Goal: Find specific page/section: Find specific page/section

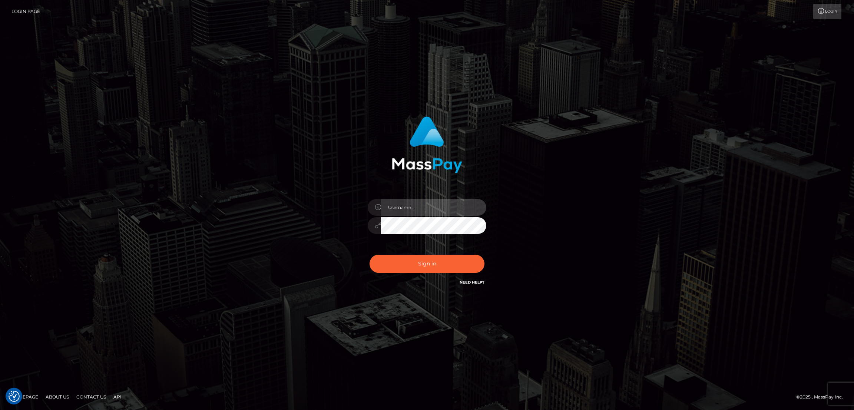
type input "by.es2"
click at [414, 261] on button "Sign in" at bounding box center [427, 264] width 115 height 18
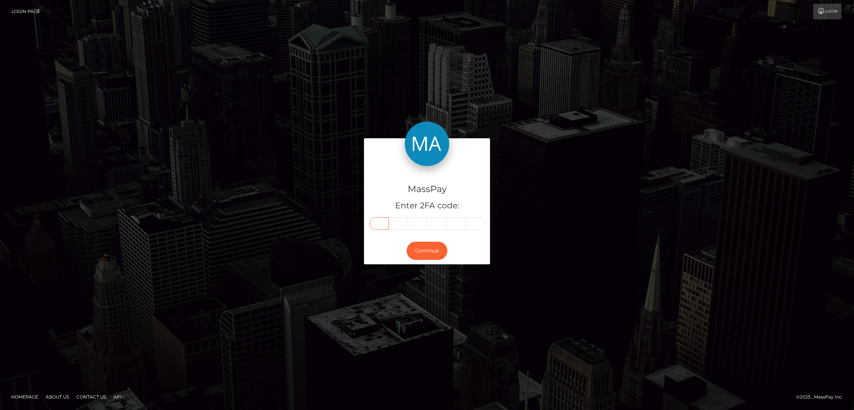
click at [377, 221] on input "text" at bounding box center [379, 223] width 19 height 13
paste input "2"
type input "2"
type input "8"
type input "1"
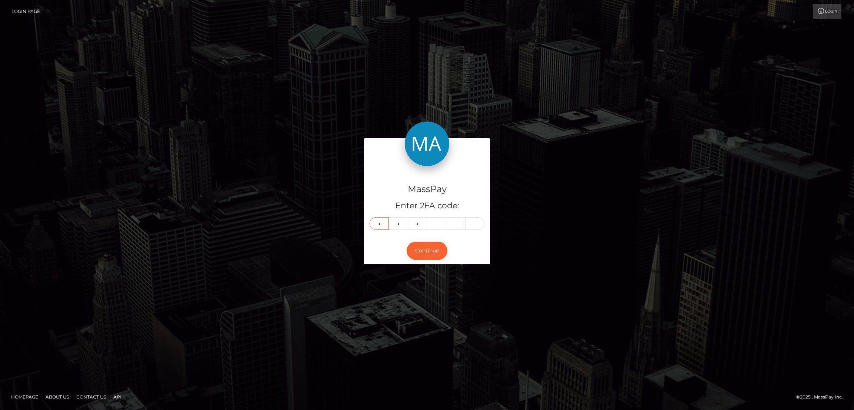
type input "8"
type input "5"
type input "1"
click at [435, 248] on button "Continue" at bounding box center [427, 251] width 41 height 18
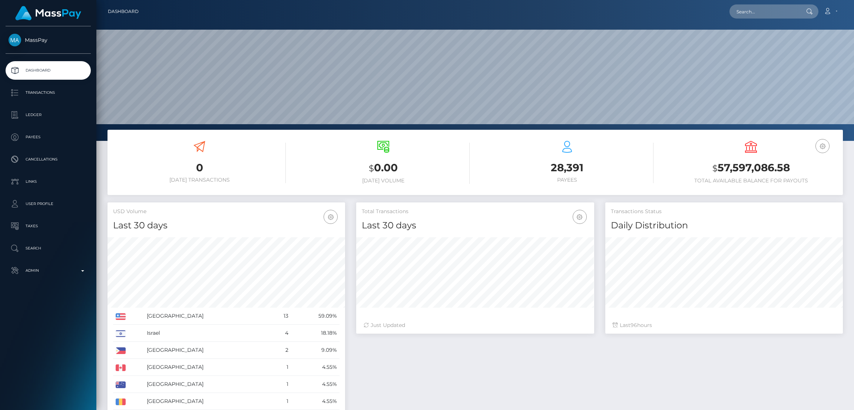
scroll to position [132, 238]
click at [753, 12] on input "text" at bounding box center [765, 11] width 70 height 14
paste input "evita@weareonlymodels.net"
type input "evita@weareonlymodels.net"
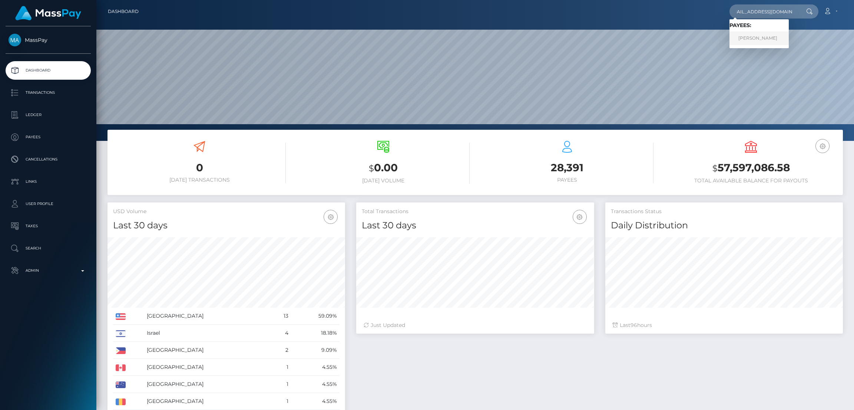
click at [755, 38] on link "Evita Otoo" at bounding box center [759, 39] width 59 height 14
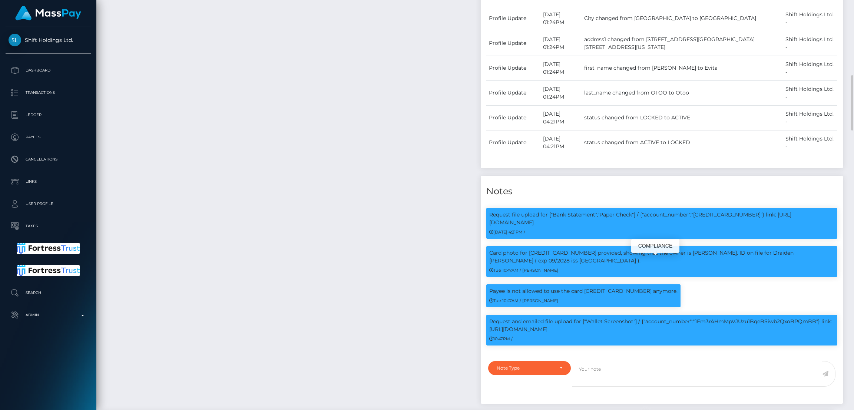
scroll to position [89, 238]
click at [717, 318] on p "Request and emailed file upload for ["Wallet Screenshot"] / {"account_number":"…" at bounding box center [661, 326] width 345 height 16
copy p "1Em3rAHmMpVJUzu1BqeBSiwb2QxoBPQmBB"
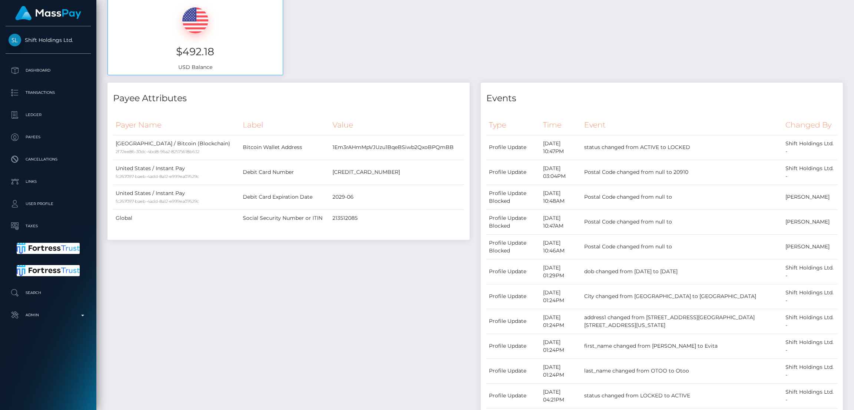
scroll to position [0, 0]
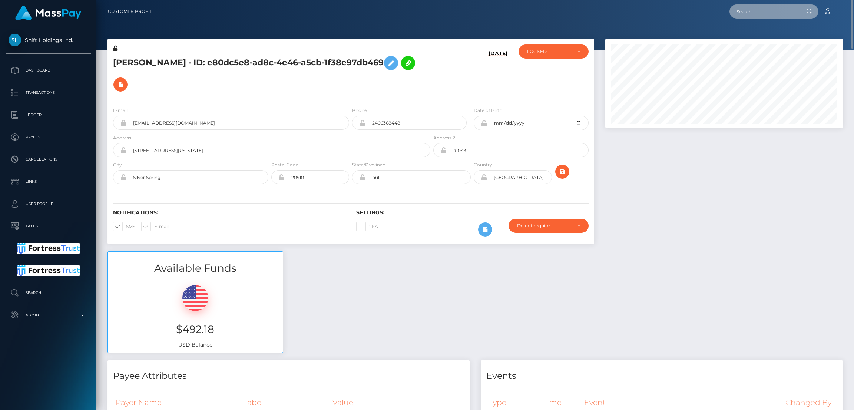
click at [751, 11] on input "text" at bounding box center [765, 11] width 70 height 14
paste input "amigosfortdodge@gmail.com"
click at [752, 9] on input "amigosfortdodge@gmail.com" at bounding box center [765, 11] width 70 height 14
paste input "briannalovelyyy666"
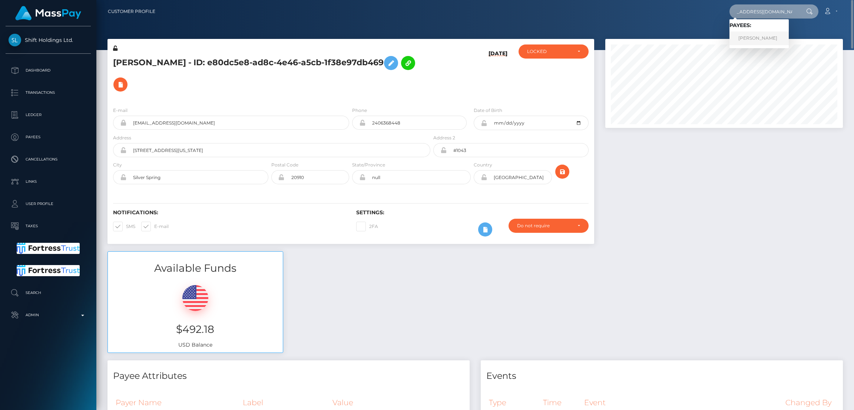
type input "briannalovelyyy666@gmail.com"
click at [755, 38] on link "LAYLA AMAYA" at bounding box center [759, 39] width 59 height 14
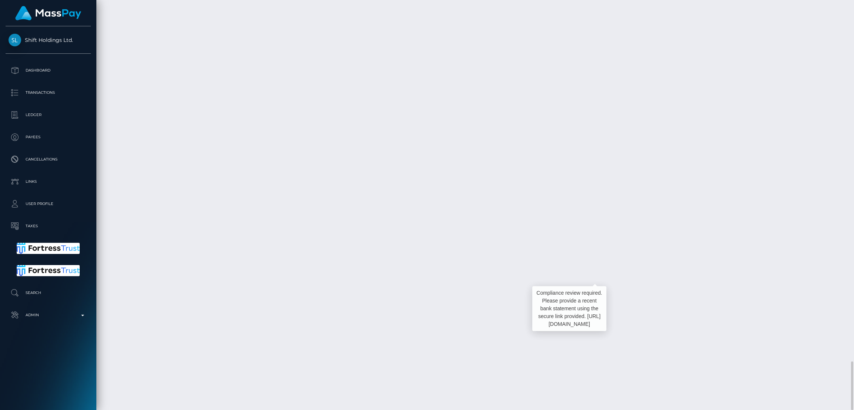
scroll to position [89, 238]
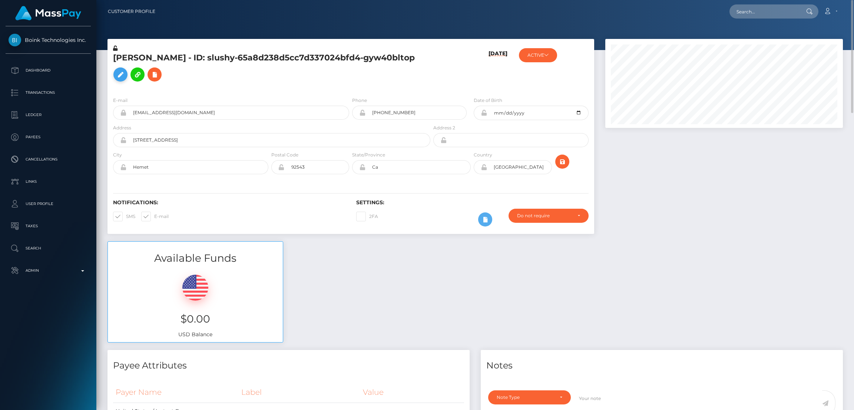
click at [125, 70] on icon at bounding box center [120, 74] width 9 height 9
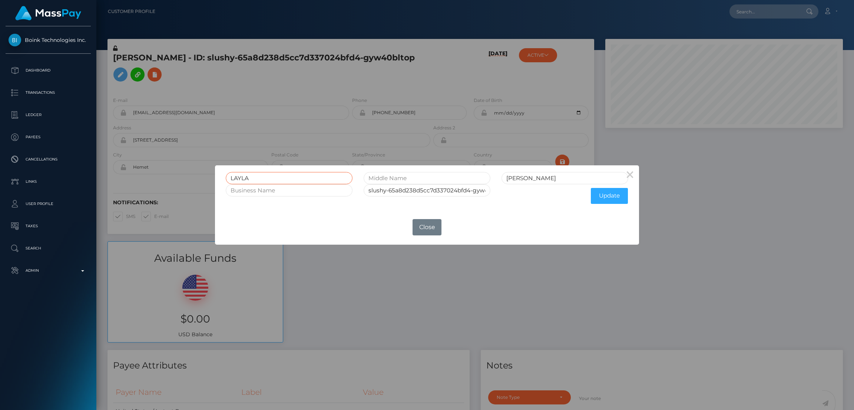
click at [242, 176] on input "LAYLA" at bounding box center [289, 178] width 127 height 12
